Goal: Navigation & Orientation: Find specific page/section

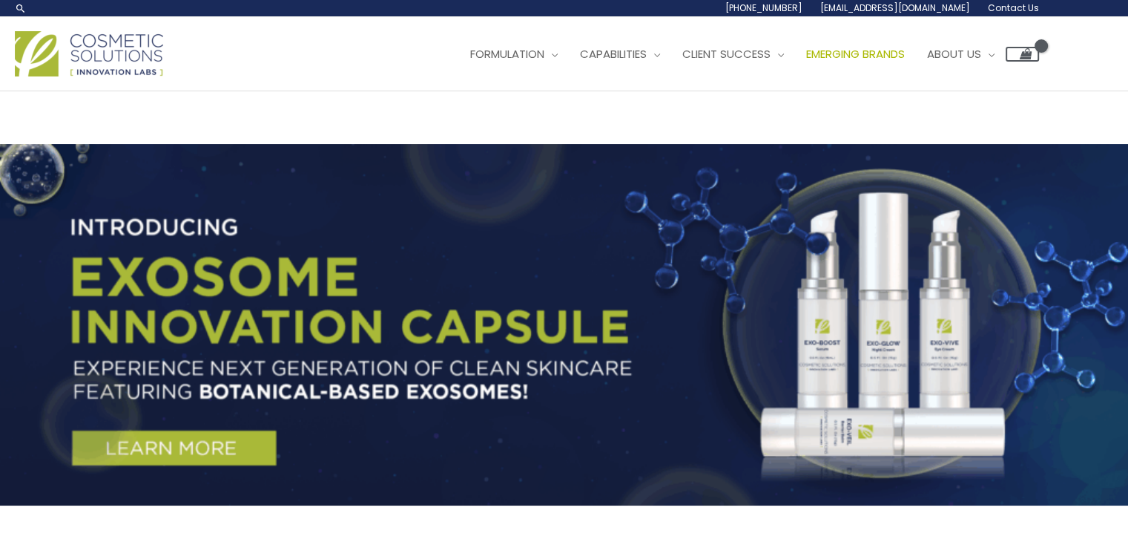
click at [806, 62] on span "Emerging Brands" at bounding box center [855, 54] width 99 height 16
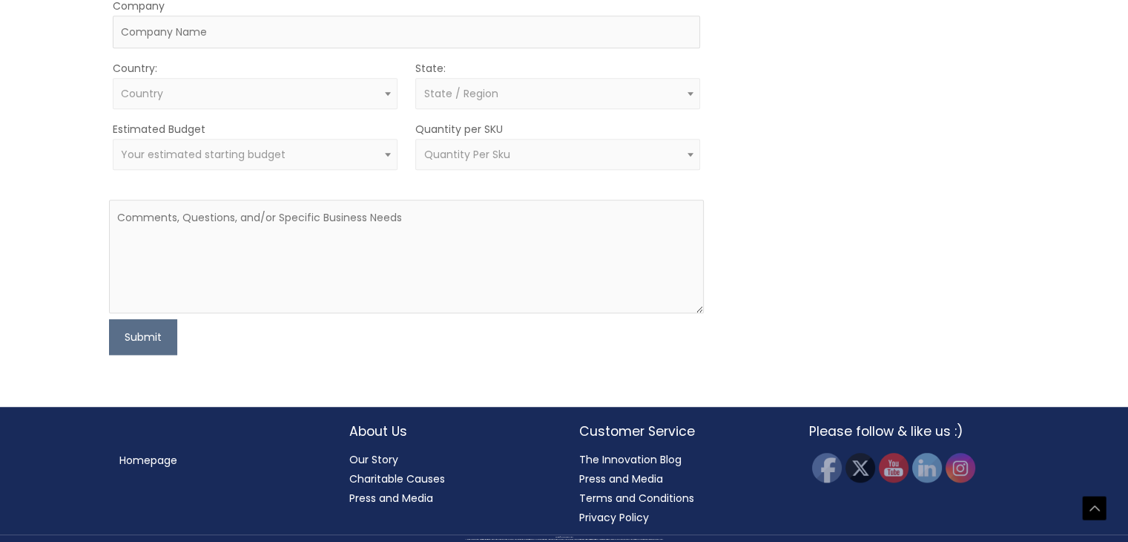
scroll to position [1373, 0]
click at [363, 455] on link "Our Story" at bounding box center [373, 459] width 49 height 15
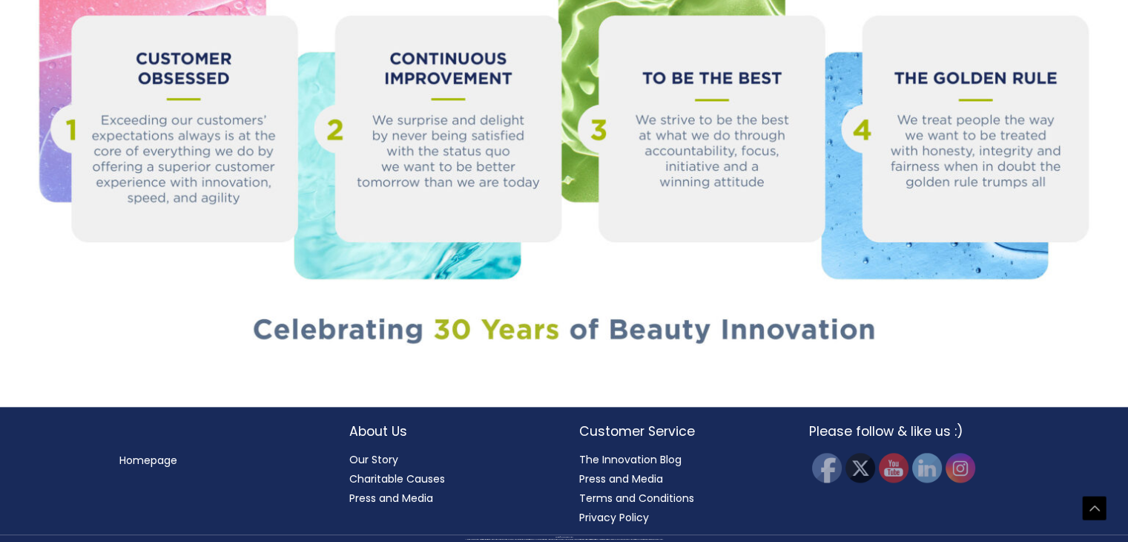
scroll to position [2009, 0]
